Goal: Ask a question

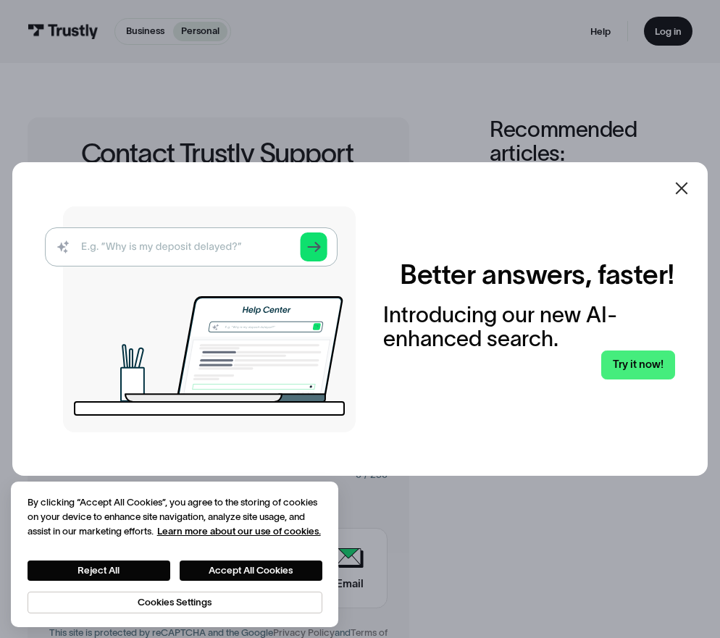
click at [682, 183] on icon at bounding box center [681, 188] width 17 height 17
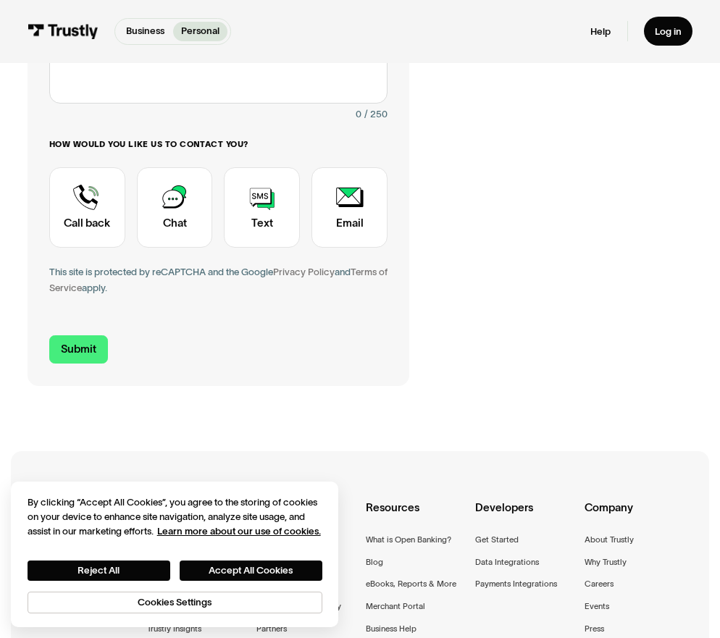
scroll to position [377, 0]
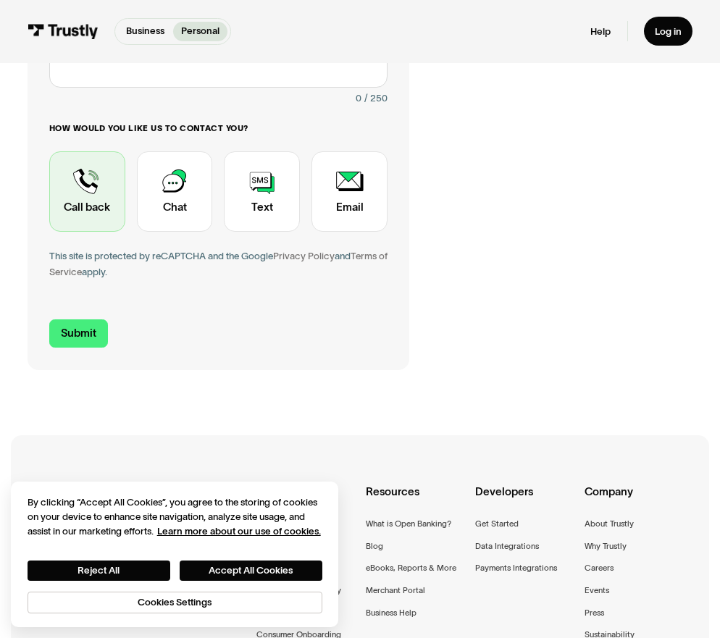
click at [88, 178] on div "Contact Trustly Support" at bounding box center [87, 191] width 76 height 81
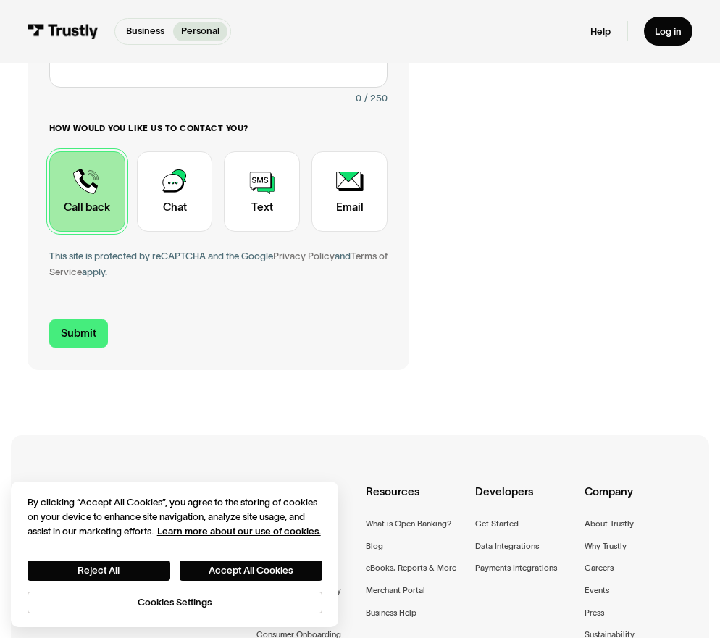
click at [617, 252] on div "Contact Trustly Support First name Last name Email Phone (Optional) Subject Sel…" at bounding box center [361, 56] width 666 height 630
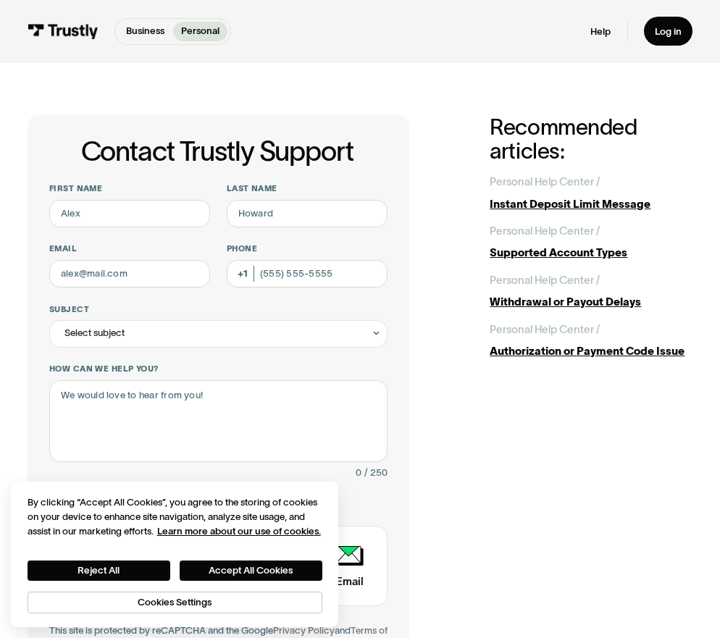
scroll to position [0, 0]
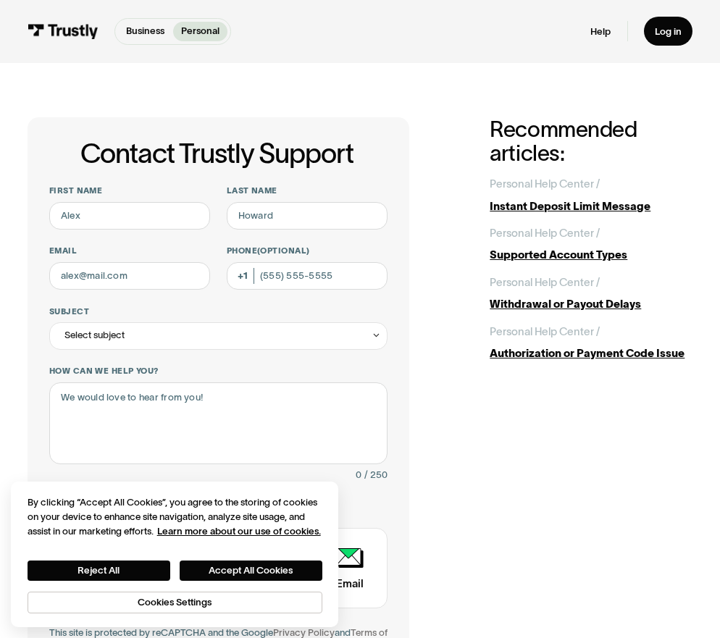
scroll to position [29, 0]
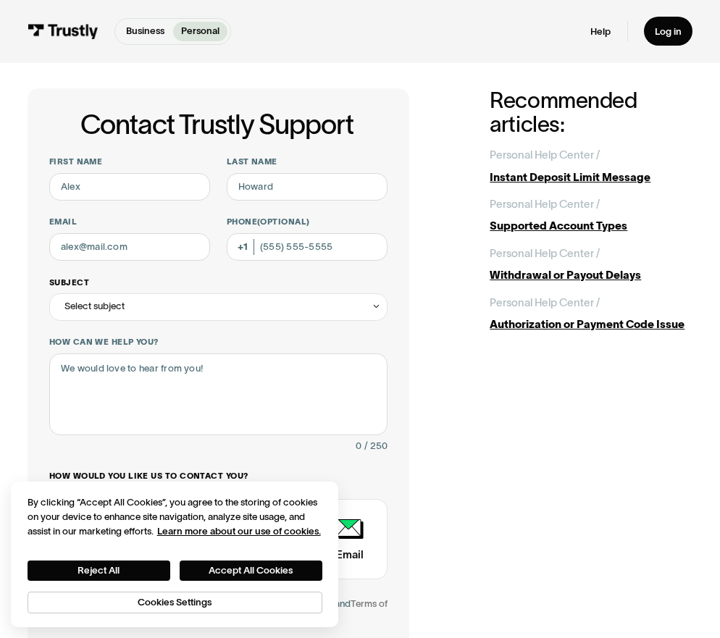
click at [280, 301] on div "Select subject" at bounding box center [218, 308] width 338 height 28
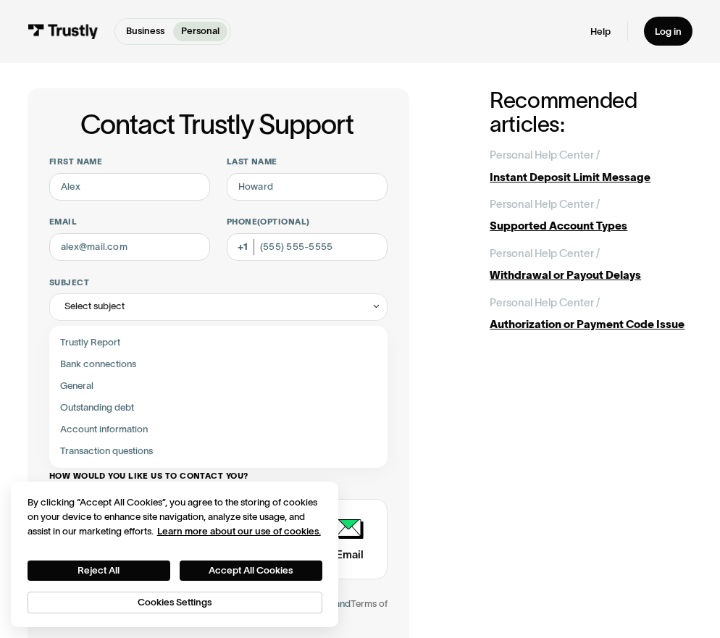
click at [441, 342] on div "Contact Trustly Support First name Last name Email Phone (Optional) Subject Sel…" at bounding box center [361, 403] width 666 height 630
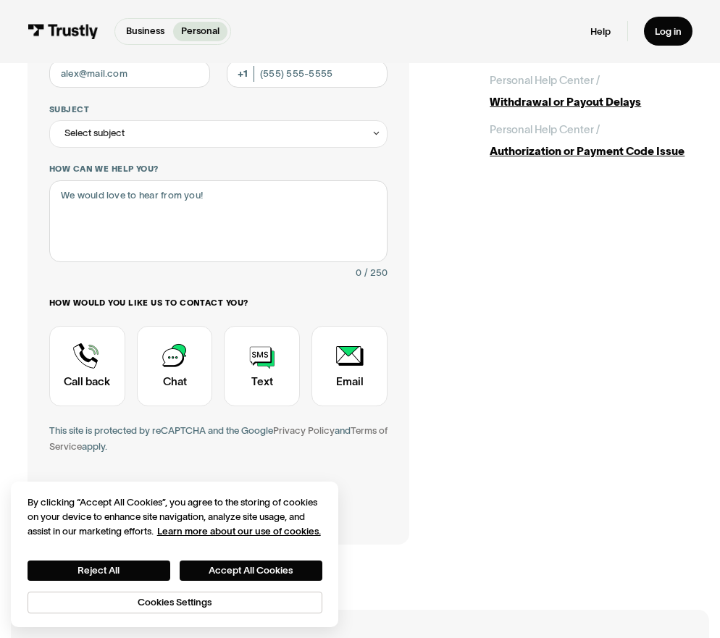
scroll to position [203, 0]
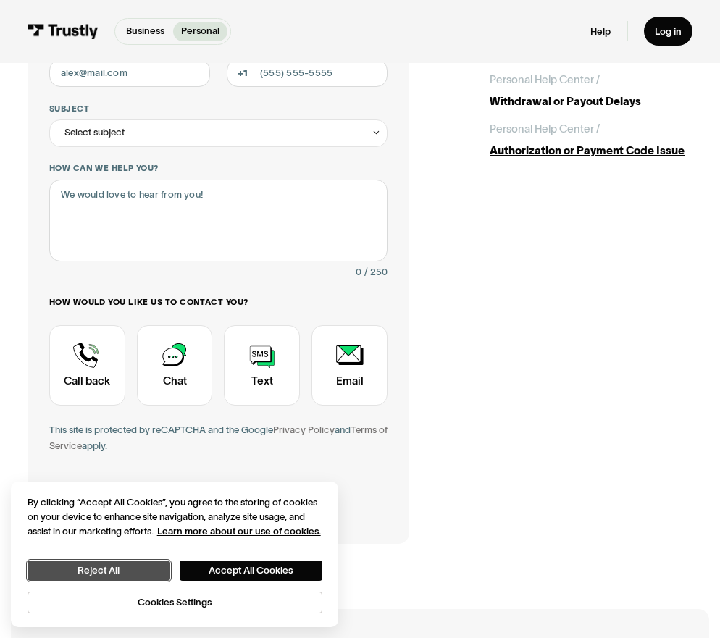
click at [135, 574] on button "Reject All" at bounding box center [99, 571] width 143 height 20
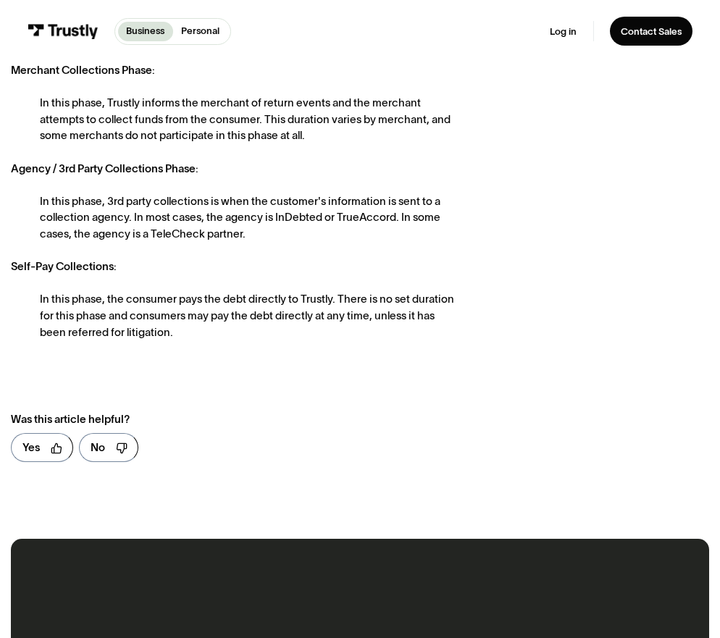
scroll to position [319, 0]
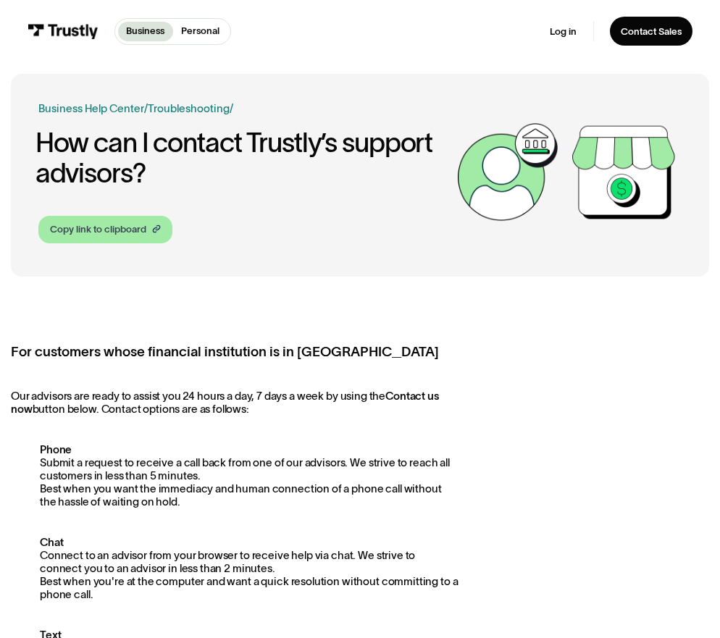
click at [154, 231] on icon at bounding box center [155, 230] width 5 height 6
click at [389, 356] on strong "For customers whose financial institution is in [GEOGRAPHIC_DATA]" at bounding box center [225, 351] width 428 height 15
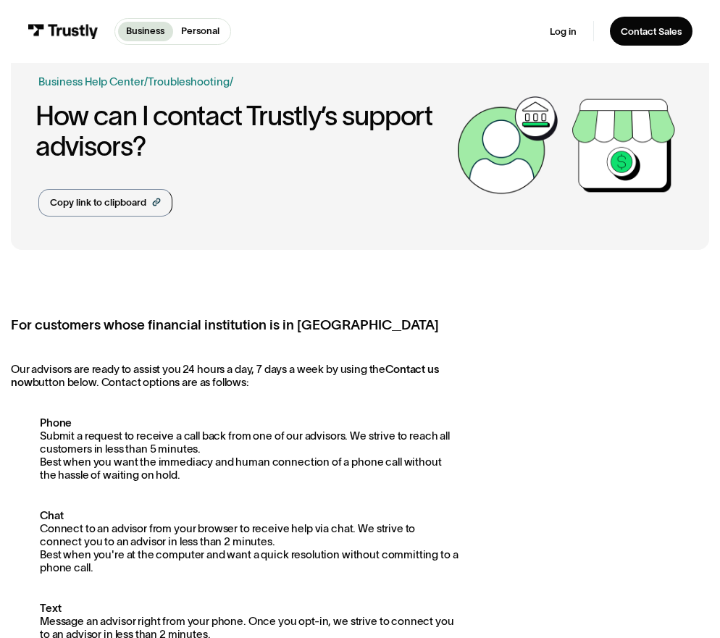
scroll to position [29, 0]
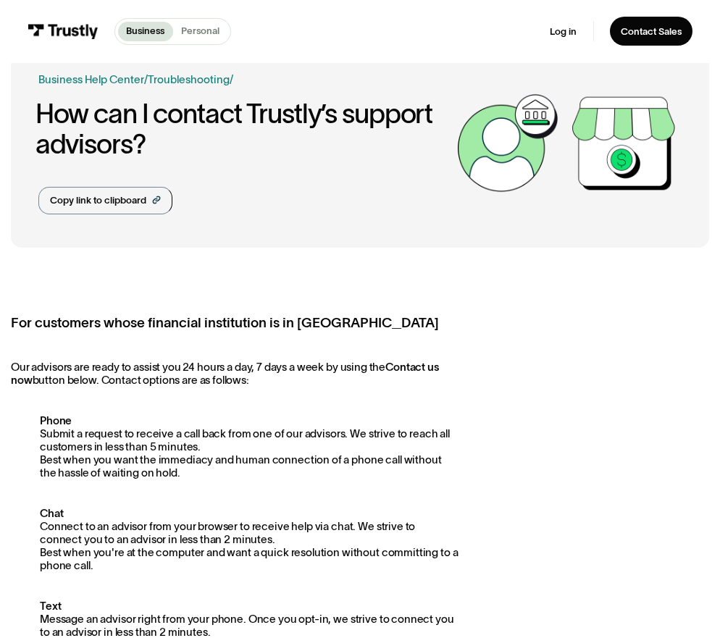
click at [216, 30] on p "Personal" at bounding box center [200, 31] width 38 height 14
